Goal: Transaction & Acquisition: Obtain resource

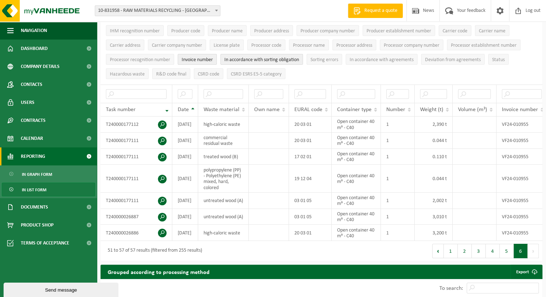
click at [42, 156] on font "Reporting" at bounding box center [33, 156] width 24 height 5
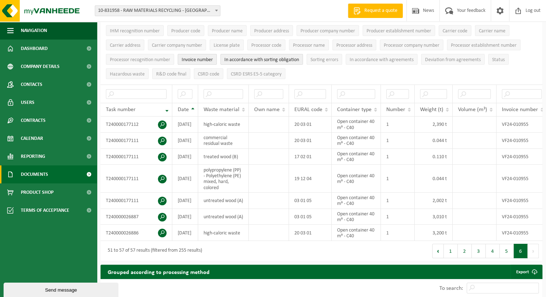
click at [41, 171] on span "Documents" at bounding box center [34, 174] width 27 height 18
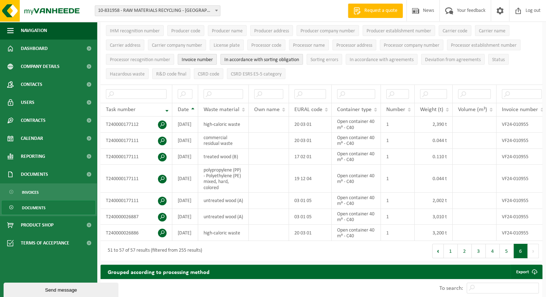
click at [29, 206] on font "Documents" at bounding box center [34, 208] width 24 height 4
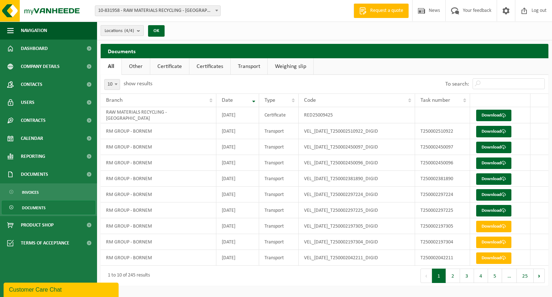
click at [132, 32] on font "(4/4)" at bounding box center [129, 30] width 10 height 5
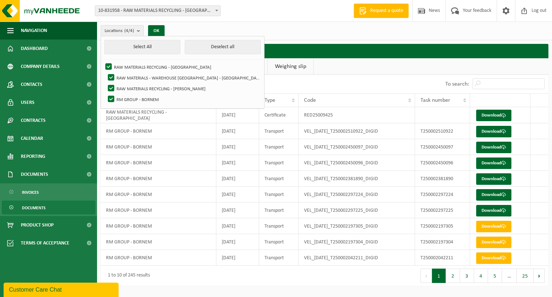
click at [163, 13] on font "10-831958 - RAW MATERIALS RECYCLING - [GEOGRAPHIC_DATA]" at bounding box center [163, 10] width 131 height 5
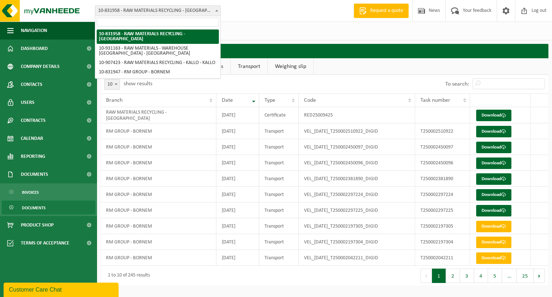
click at [282, 15] on div "Branch: 10-831958 - RAW MATERIALS RECYCLING - HOBOKEN 10-931163 - RAW MATERIALS…" at bounding box center [276, 11] width 552 height 22
